Goal: Task Accomplishment & Management: Manage account settings

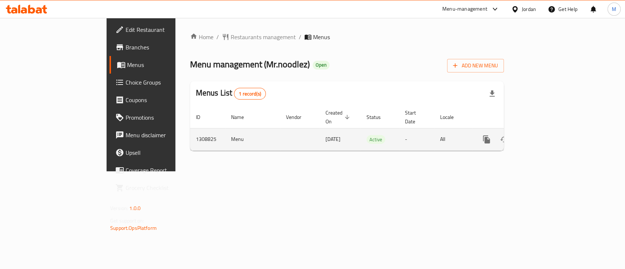
click at [543, 136] on icon "enhanced table" at bounding box center [539, 139] width 7 height 7
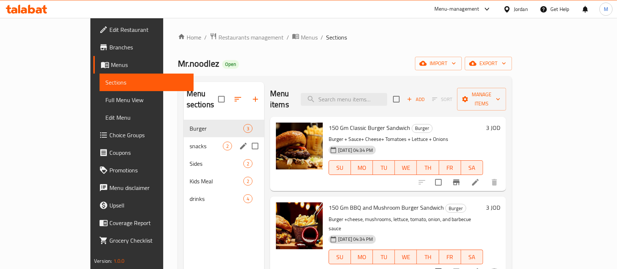
click at [184, 141] on div "snacks 2" at bounding box center [224, 146] width 81 height 18
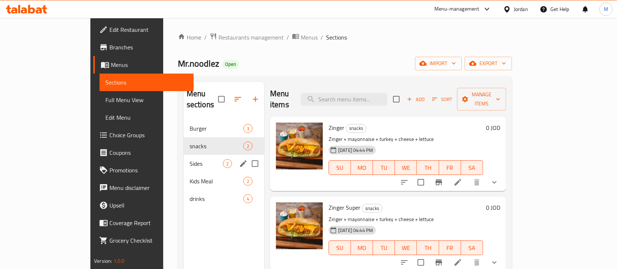
click at [190, 159] on span "Sides" at bounding box center [206, 163] width 33 height 9
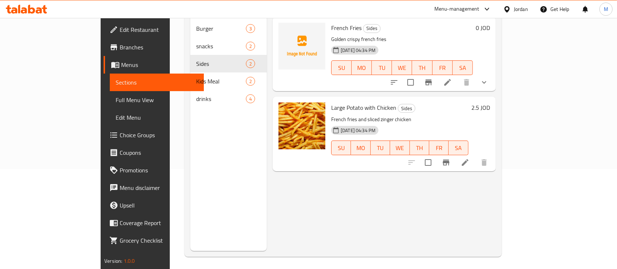
scroll to position [103, 0]
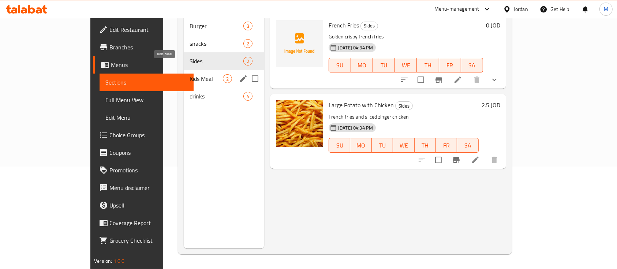
click at [190, 74] on span "Kids Meal" at bounding box center [206, 78] width 33 height 9
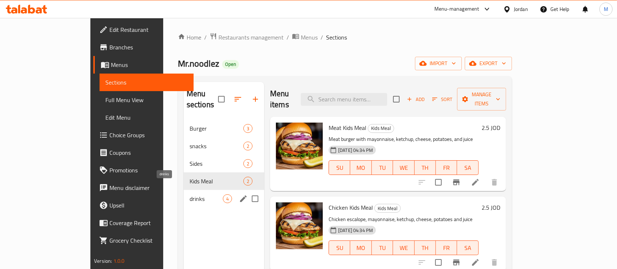
click at [190, 194] on span "drinks" at bounding box center [206, 198] width 33 height 9
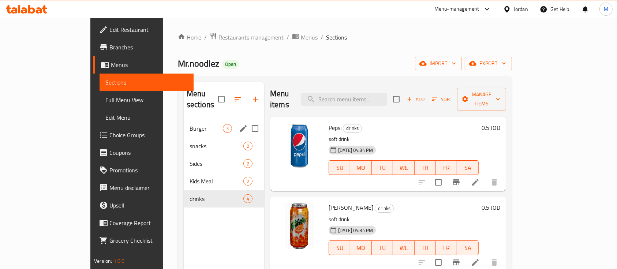
click at [184, 123] on div "Burger 3" at bounding box center [224, 129] width 81 height 18
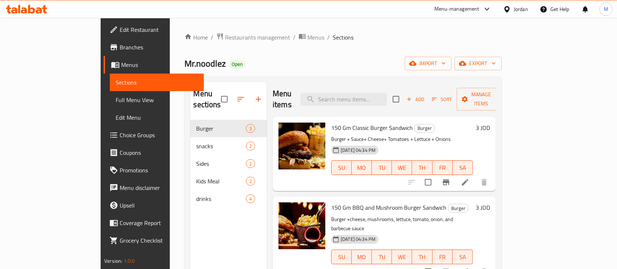
click at [473, 123] on h6 "150 Gm Classic Burger Sandwich Burger" at bounding box center [402, 128] width 142 height 10
click at [225, 40] on span "Restaurants management" at bounding box center [257, 37] width 65 height 9
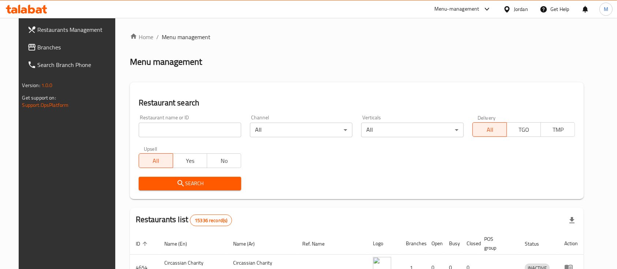
click at [33, 12] on icon at bounding box center [31, 9] width 7 height 9
